Goal: Check status: Check status

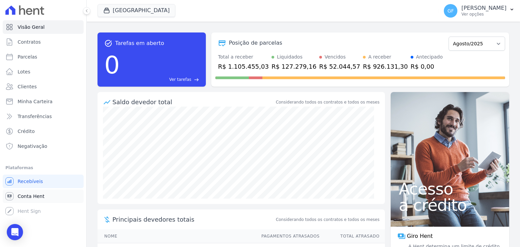
click at [27, 197] on span "Conta Hent" at bounding box center [31, 196] width 27 height 7
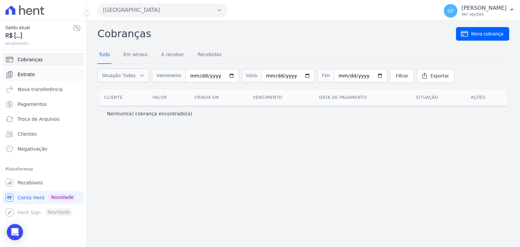
click at [34, 76] on link "Extrato" at bounding box center [43, 75] width 81 height 14
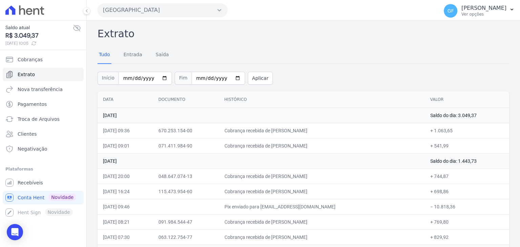
drag, startPoint x: 289, startPoint y: 129, endPoint x: 455, endPoint y: 133, distance: 166.0
click at [455, 133] on tr "22/08/2025, 09:36 670.253.154-00 Cobrança recebida de Sybelle Tavares da Silva …" at bounding box center [304, 130] width 412 height 15
drag, startPoint x: 426, startPoint y: 148, endPoint x: 450, endPoint y: 147, distance: 23.4
click at [450, 147] on td "+ 541,99" at bounding box center [467, 145] width 84 height 15
drag, startPoint x: 432, startPoint y: 132, endPoint x: 449, endPoint y: 156, distance: 29.2
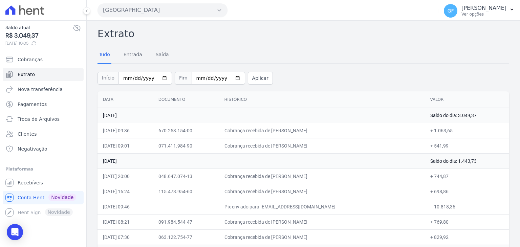
click at [400, 149] on td "Cobrança recebida de Vanessa Alves de Albuquerque" at bounding box center [322, 145] width 206 height 15
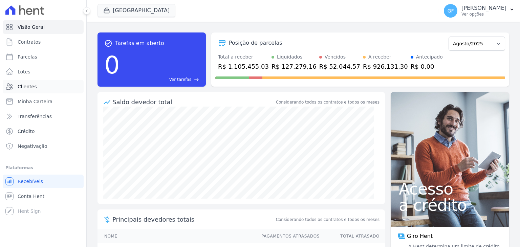
click at [37, 86] on link "Clientes" at bounding box center [43, 87] width 81 height 14
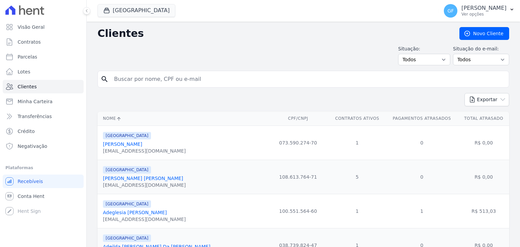
click at [147, 82] on input "search" at bounding box center [308, 79] width 396 height 14
type input "[PERSON_NAME]"
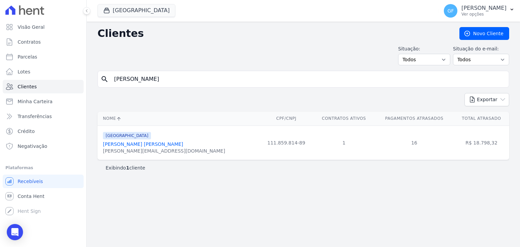
click at [131, 143] on link "[PERSON_NAME] [PERSON_NAME]" at bounding box center [143, 144] width 80 height 5
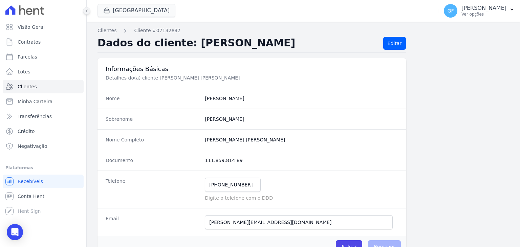
click at [85, 13] on icon at bounding box center [87, 11] width 4 height 4
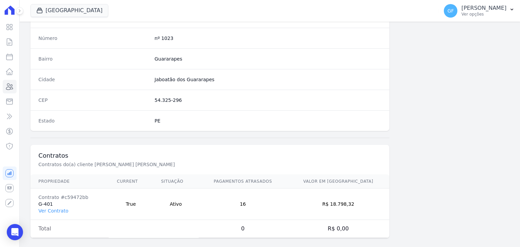
scroll to position [384, 0]
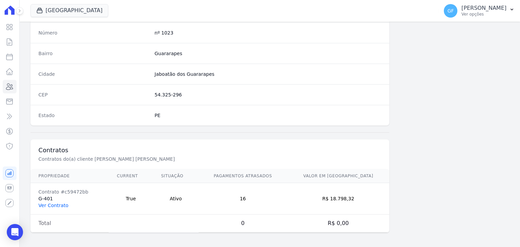
click at [52, 206] on link "Ver Contrato" at bounding box center [54, 205] width 30 height 5
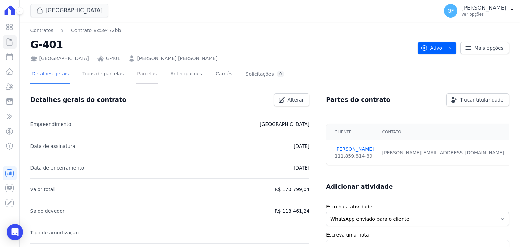
click at [142, 77] on link "Parcelas" at bounding box center [147, 75] width 22 height 18
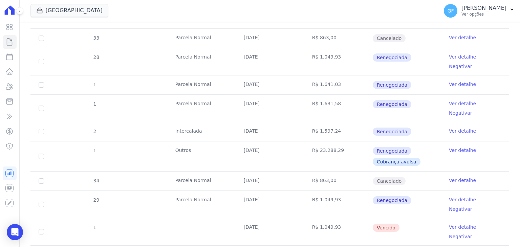
scroll to position [813, 0]
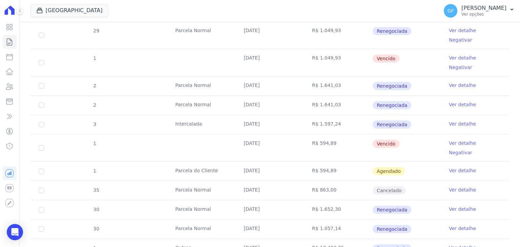
drag, startPoint x: 240, startPoint y: 48, endPoint x: 465, endPoint y: 54, distance: 225.0
click at [465, 134] on tr "1 [DATE] R$ 594,89 [GEOGRAPHIC_DATA] Ver detalhe Negativar" at bounding box center [269, 147] width 479 height 27
click at [299, 134] on td "[DATE]" at bounding box center [270, 147] width 68 height 27
click at [449, 140] on link "Ver detalhe" at bounding box center [462, 143] width 27 height 7
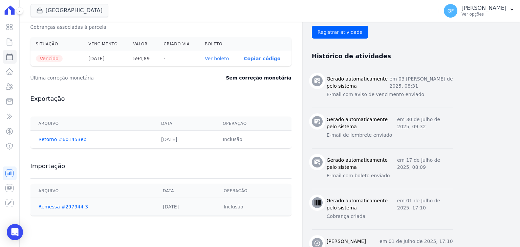
scroll to position [237, 0]
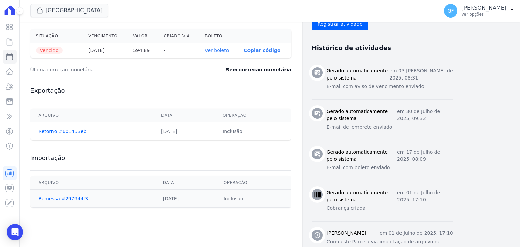
click at [219, 49] on link "Ver boleto" at bounding box center [217, 50] width 24 height 5
